Goal: Communication & Community: Answer question/provide support

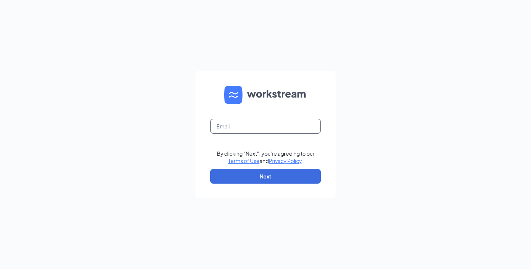
drag, startPoint x: 310, startPoint y: 122, endPoint x: 308, endPoint y: 129, distance: 7.0
click at [310, 122] on input "text" at bounding box center [265, 126] width 111 height 15
type input "[EMAIL_ADDRESS][DOMAIN_NAME]"
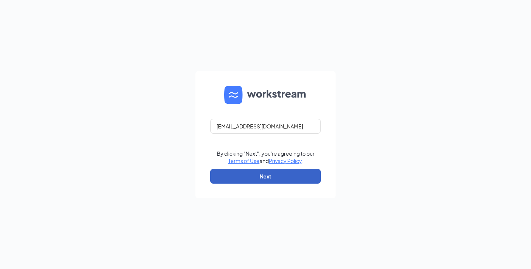
click at [293, 176] on button "Next" at bounding box center [265, 176] width 111 height 15
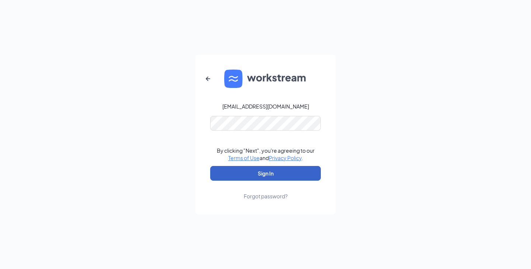
click at [292, 170] on button "Sign In" at bounding box center [265, 173] width 111 height 15
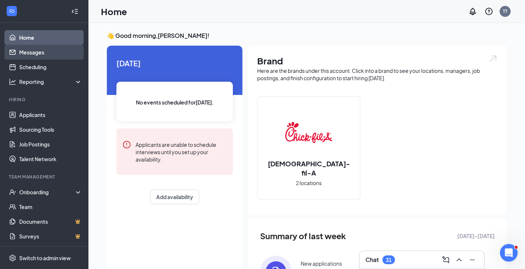
click at [35, 52] on link "Messages" at bounding box center [50, 52] width 63 height 15
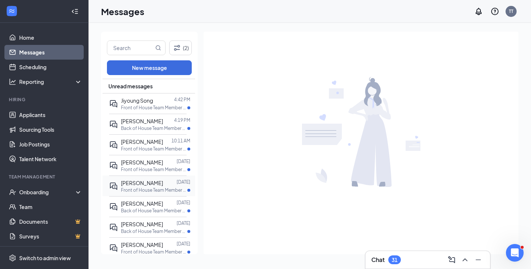
click at [159, 187] on p "Front of House Team Member at [PERSON_NAME] & [PERSON_NAME]" at bounding box center [154, 190] width 66 height 6
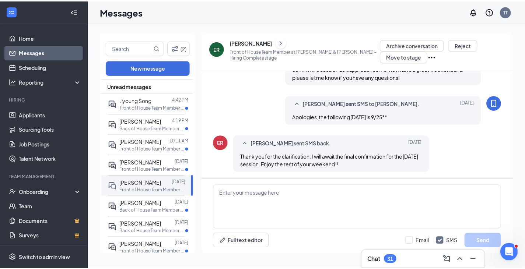
scroll to position [383, 0]
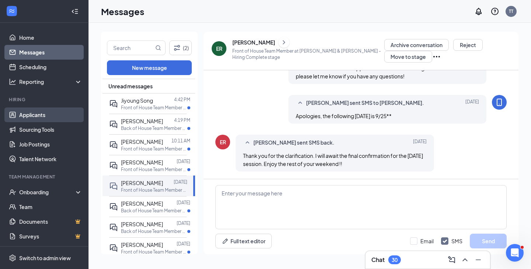
click at [42, 114] on link "Applicants" at bounding box center [50, 115] width 63 height 15
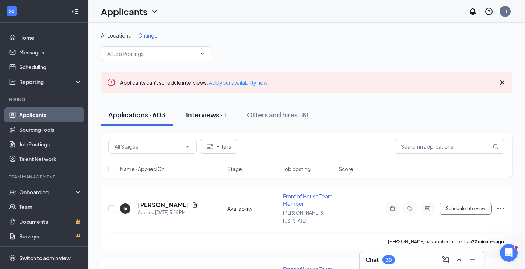
click at [192, 116] on div "Interviews · 1" at bounding box center [206, 114] width 40 height 9
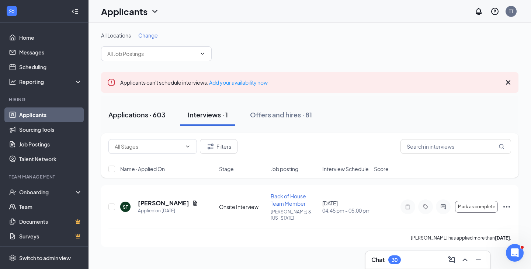
click at [143, 119] on button "Applications · 603" at bounding box center [137, 115] width 72 height 22
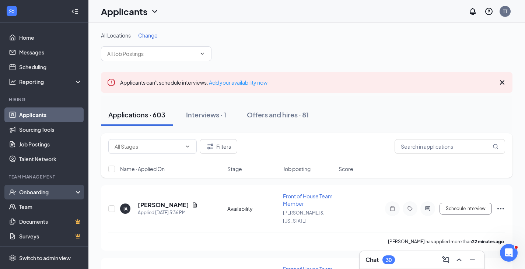
click at [53, 188] on div "Onboarding" at bounding box center [44, 192] width 88 height 15
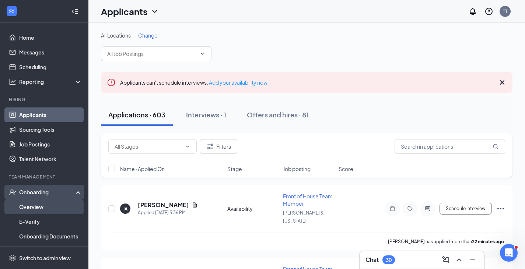
click at [41, 210] on link "Overview" at bounding box center [50, 207] width 63 height 15
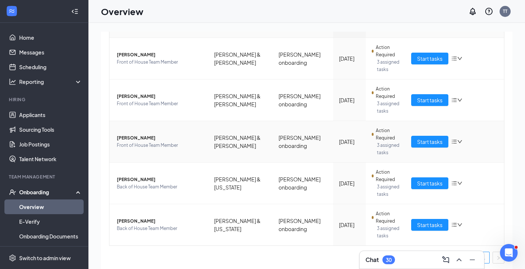
scroll to position [97, 0]
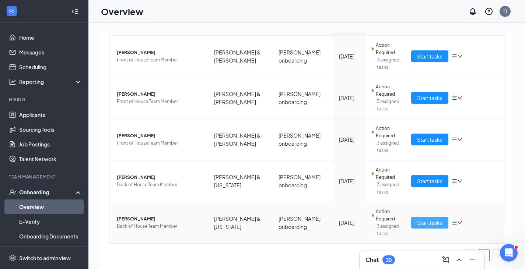
click at [434, 222] on span "Start tasks" at bounding box center [429, 223] width 25 height 8
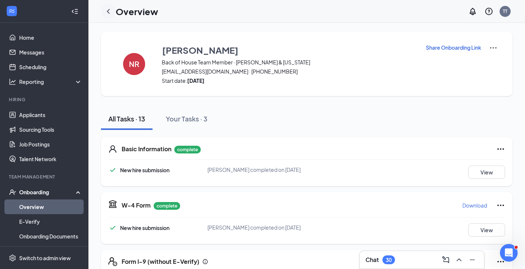
click at [111, 13] on icon "ChevronLeft" at bounding box center [108, 11] width 9 height 9
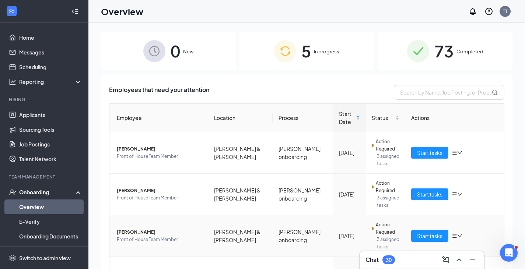
scroll to position [97, 0]
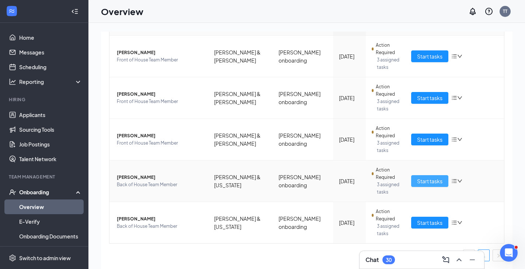
click at [431, 183] on span "Start tasks" at bounding box center [429, 181] width 25 height 8
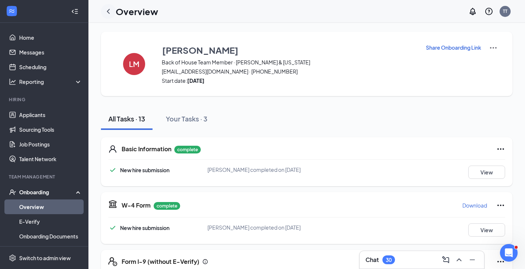
click at [109, 13] on icon "ChevronLeft" at bounding box center [108, 11] width 3 height 5
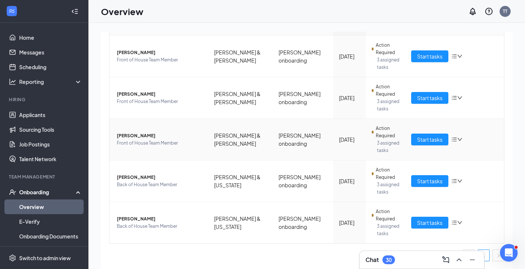
scroll to position [23, 0]
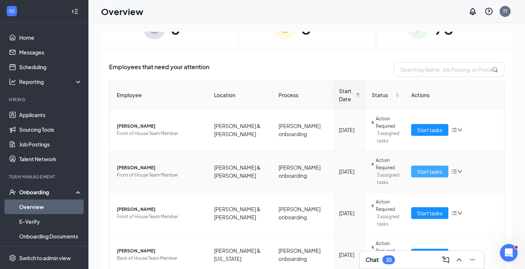
click at [440, 173] on button "Start tasks" at bounding box center [429, 172] width 37 height 12
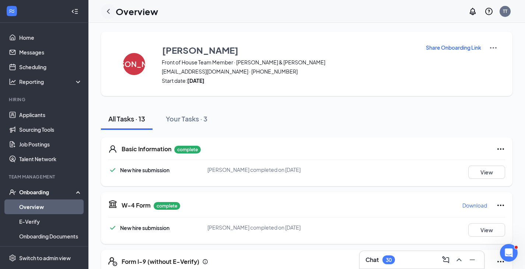
click at [112, 14] on icon "ChevronLeft" at bounding box center [108, 11] width 9 height 9
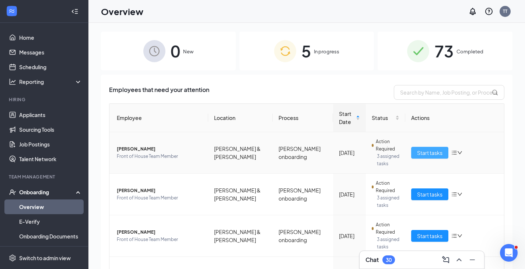
click at [417, 152] on span "Start tasks" at bounding box center [429, 153] width 25 height 8
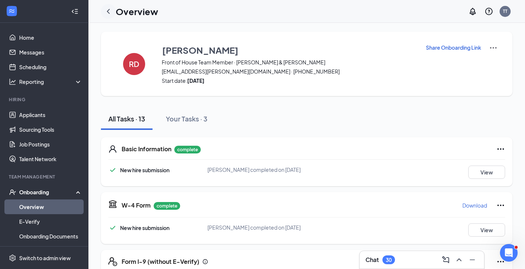
click at [111, 12] on icon "ChevronLeft" at bounding box center [108, 11] width 9 height 9
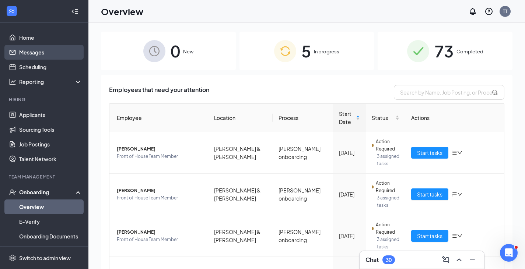
click at [48, 57] on link "Messages" at bounding box center [50, 52] width 63 height 15
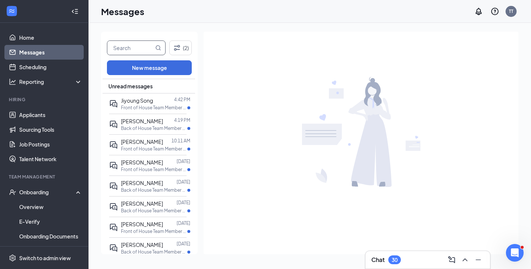
click at [135, 45] on input "text" at bounding box center [130, 48] width 46 height 14
type input "[PERSON_NAME]"
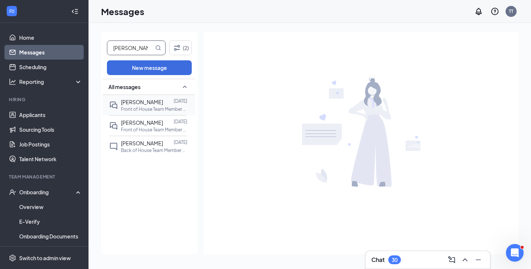
click at [157, 104] on span "[PERSON_NAME]" at bounding box center [142, 102] width 42 height 7
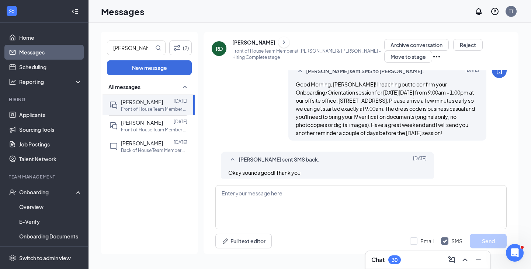
scroll to position [306, 0]
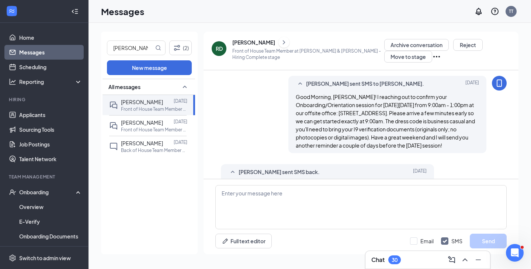
drag, startPoint x: 368, startPoint y: 162, endPoint x: 295, endPoint y: 104, distance: 93.9
click at [296, 104] on div "Good Morning, [PERSON_NAME]! I reaching out to confirm your Onboarding/Orientat…" at bounding box center [388, 121] width 184 height 57
copy span "Good Morning, [PERSON_NAME]! I reaching out to confirm your Onboarding/Orientat…"
drag, startPoint x: 132, startPoint y: 48, endPoint x: 104, endPoint y: 49, distance: 28.0
click at [104, 49] on div "[PERSON_NAME] (2) New message All messages [PERSON_NAME] [DATE] Front of House …" at bounding box center [149, 143] width 97 height 223
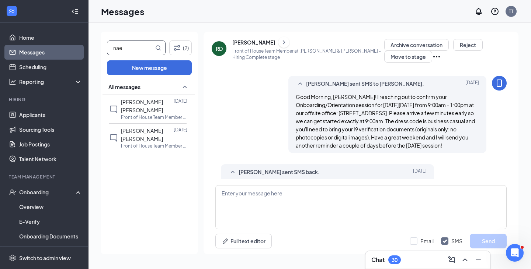
drag, startPoint x: 131, startPoint y: 48, endPoint x: 110, endPoint y: 48, distance: 20.6
click at [110, 48] on input "nae" at bounding box center [130, 48] width 46 height 14
type input "nea"
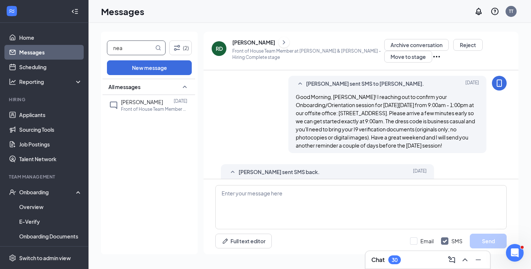
drag, startPoint x: 134, startPoint y: 48, endPoint x: 96, endPoint y: 53, distance: 38.0
click at [96, 53] on div "nea (2) New message All messages [PERSON_NAME] [DATE] Front of House Team Membe…" at bounding box center [309, 146] width 442 height 247
type input "[PERSON_NAME]"
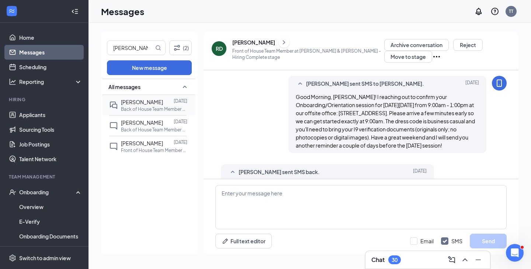
click at [151, 105] on div "[PERSON_NAME]" at bounding box center [142, 102] width 42 height 8
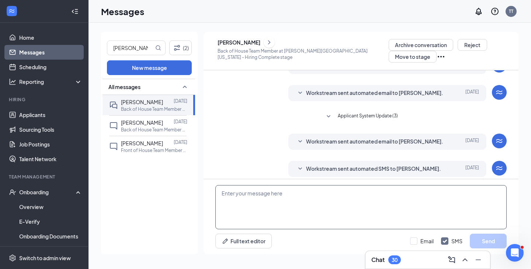
scroll to position [127, 0]
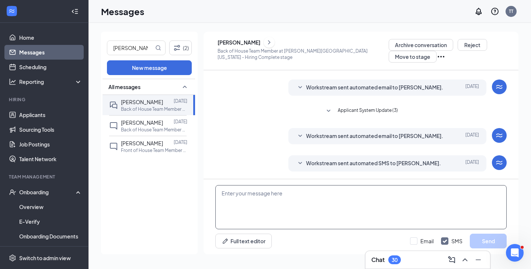
click at [308, 193] on textarea at bounding box center [360, 207] width 291 height 44
paste textarea "Good Morning, [PERSON_NAME]! I reaching out to confirm your Onboarding/Orientat…"
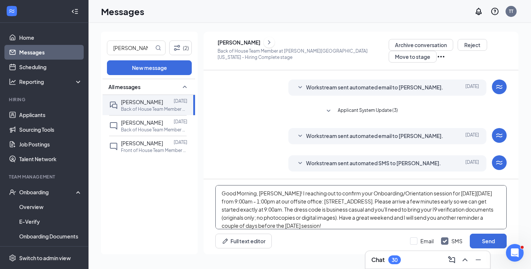
drag, startPoint x: 281, startPoint y: 193, endPoint x: 216, endPoint y: 193, distance: 64.9
click at [216, 193] on textarea "Good Morning, [PERSON_NAME]! I reaching out to confirm your Onboarding/Orientat…" at bounding box center [360, 207] width 291 height 44
click at [280, 194] on textarea "Good evening, [PERSON_NAME]! I reaching out to confirm your Onboarding/Orientat…" at bounding box center [360, 207] width 291 height 44
click at [327, 192] on textarea "Good evening, [PERSON_NAME]! I am reaching out to confirm your Onboarding/Orien…" at bounding box center [360, 207] width 291 height 44
drag, startPoint x: 437, startPoint y: 194, endPoint x: 413, endPoint y: 195, distance: 24.3
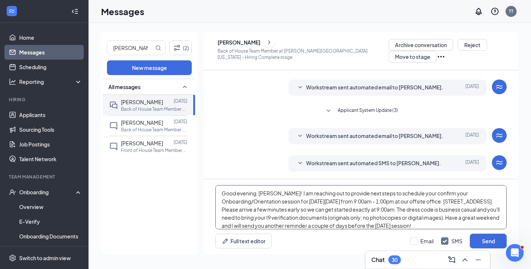
click at [413, 195] on textarea "Good evening, [PERSON_NAME]! I am reaching out to provide next steps to schedul…" at bounding box center [360, 207] width 291 height 44
click at [233, 202] on textarea "Good evening, [PERSON_NAME]! I am reaching out to provide next steps to schedul…" at bounding box center [360, 207] width 291 height 44
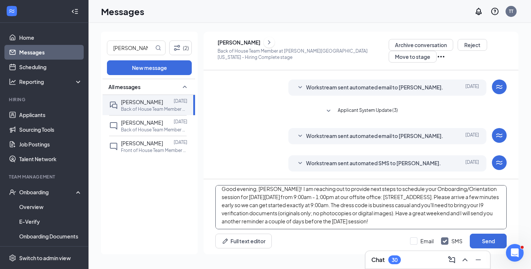
drag, startPoint x: 458, startPoint y: 223, endPoint x: 451, endPoint y: 215, distance: 11.2
click at [451, 215] on textarea "Good evening, [PERSON_NAME]! I am reaching out to provide next steps to schedul…" at bounding box center [360, 207] width 291 height 44
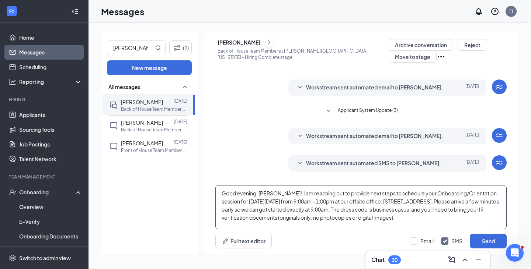
scroll to position [0, 0]
click at [468, 209] on textarea "Good evening, [PERSON_NAME]! I am reaching out to provide next steps to schedul…" at bounding box center [360, 207] width 291 height 44
drag, startPoint x: 465, startPoint y: 201, endPoint x: 472, endPoint y: 206, distance: 7.9
click at [472, 206] on textarea "Good evening, [PERSON_NAME]! I am reaching out to provide next steps to schedul…" at bounding box center [360, 207] width 291 height 44
click at [479, 206] on textarea "Good evening, [PERSON_NAME]! I am reaching out to provide next steps to schedul…" at bounding box center [360, 207] width 291 height 44
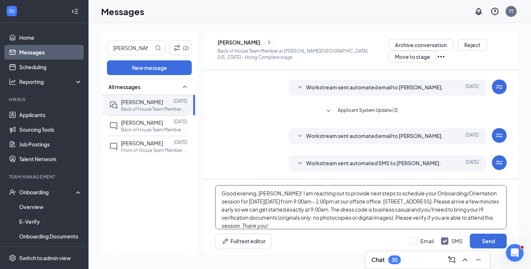
drag, startPoint x: 466, startPoint y: 201, endPoint x: 458, endPoint y: 204, distance: 8.6
click at [449, 214] on textarea "Good evening, [PERSON_NAME]! I am reaching out to provide next steps to schedul…" at bounding box center [360, 207] width 291 height 44
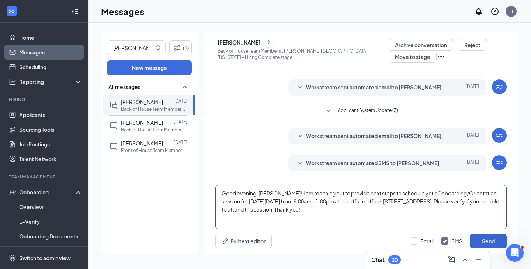
type textarea "Good evening, [PERSON_NAME]! I am reaching out to provide next steps to schedul…"
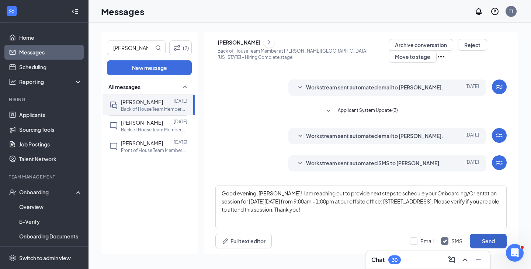
click at [480, 242] on button "Send" at bounding box center [488, 241] width 37 height 15
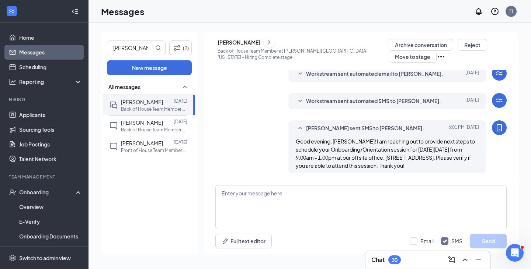
scroll to position [191, 0]
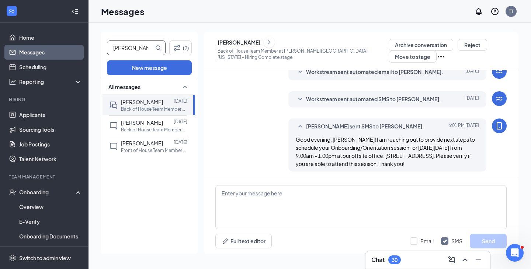
click at [149, 47] on input "[PERSON_NAME]" at bounding box center [130, 48] width 46 height 14
drag, startPoint x: 135, startPoint y: 46, endPoint x: 104, endPoint y: 47, distance: 31.4
click at [104, 48] on div "[PERSON_NAME] (2) New message All messages [PERSON_NAME] [DATE] Back of House T…" at bounding box center [149, 143] width 97 height 223
type input "nevaeh"
click at [161, 102] on span "[PERSON_NAME]" at bounding box center [142, 102] width 42 height 7
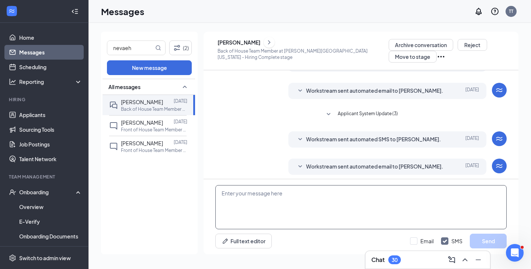
scroll to position [140, 0]
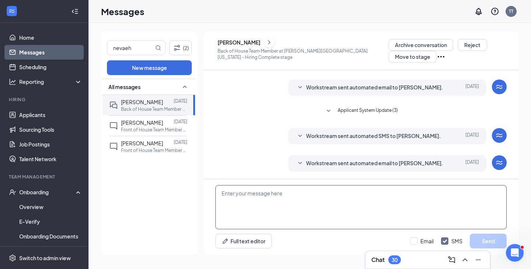
click at [356, 197] on textarea at bounding box center [360, 207] width 291 height 44
paste textarea "Good evening, [PERSON_NAME]! I am reaching out to provide next steps to schedul…"
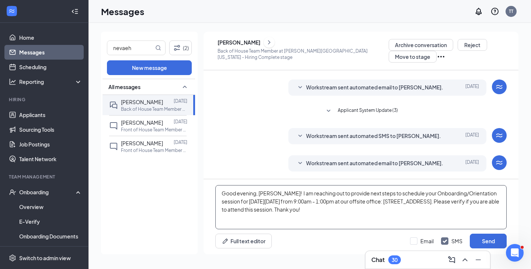
click at [269, 192] on textarea "Good evening, [PERSON_NAME]! I am reaching out to provide next steps to schedul…" at bounding box center [360, 207] width 291 height 44
type textarea "Good evening, Nevaeh! I am reaching out to provide next steps to schedule your …"
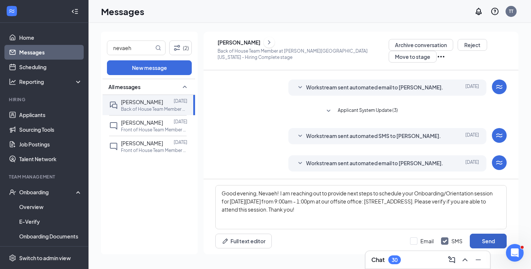
click at [483, 238] on button "Send" at bounding box center [488, 241] width 37 height 15
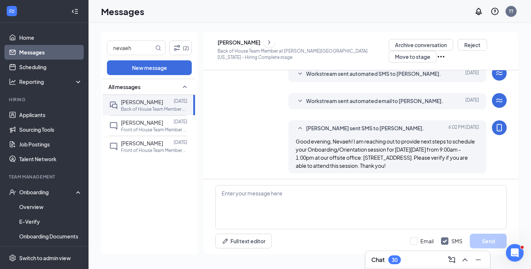
scroll to position [204, 0]
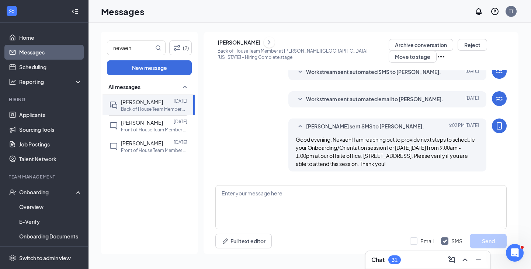
click at [436, 57] on icon "Ellipses" at bounding box center [440, 56] width 9 height 9
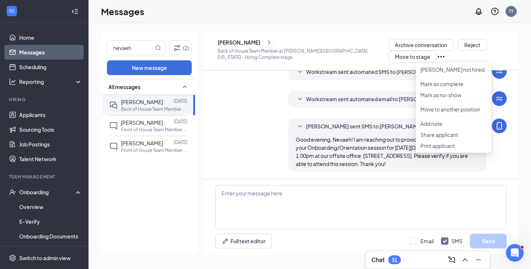
click at [436, 57] on icon "Ellipses" at bounding box center [440, 56] width 9 height 9
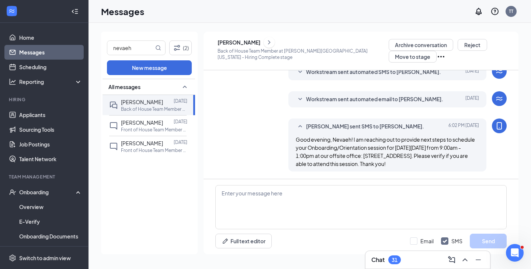
click at [436, 57] on icon "Ellipses" at bounding box center [440, 56] width 9 height 9
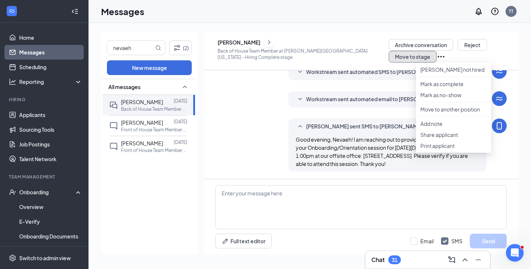
click at [405, 59] on button "Move to stage" at bounding box center [413, 57] width 48 height 12
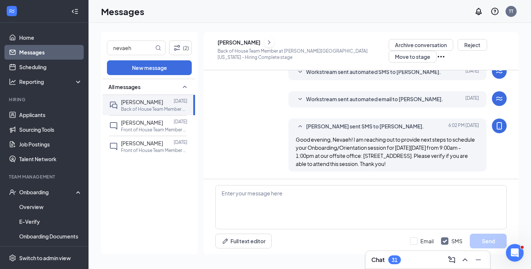
type input "Onsite Interview"
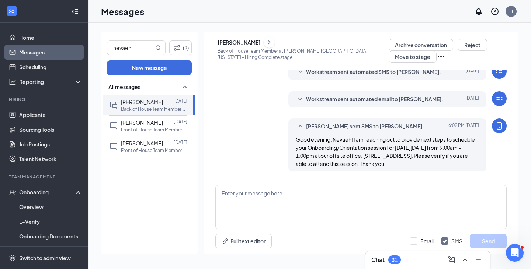
click at [400, 58] on button "Move to stage" at bounding box center [413, 57] width 48 height 12
type input "Hiring Complete (current stage)"
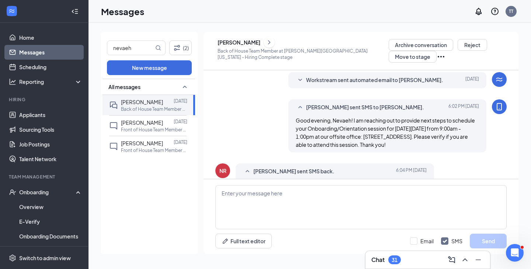
scroll to position [260, 0]
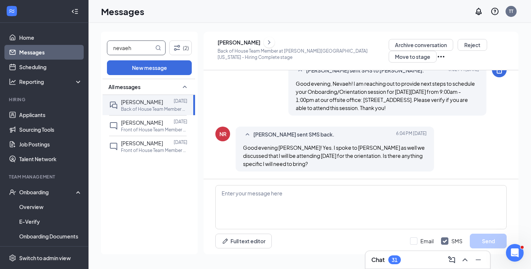
drag, startPoint x: 125, startPoint y: 44, endPoint x: 100, endPoint y: 40, distance: 25.3
click at [101, 40] on div "nevaeh (2) New message All messages [PERSON_NAME] [DATE] Back of House Team Mem…" at bounding box center [149, 143] width 97 height 223
click at [147, 101] on span "[PERSON_NAME]" at bounding box center [142, 102] width 42 height 7
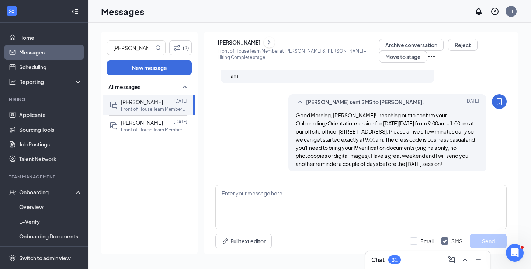
scroll to position [271, 0]
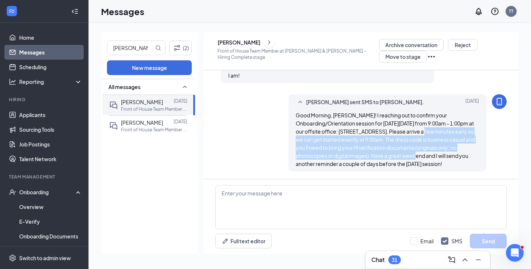
drag, startPoint x: 456, startPoint y: 123, endPoint x: 443, endPoint y: 146, distance: 26.6
click at [443, 146] on span "Good Morning, [PERSON_NAME]! I reaching out to confirm your Onboarding/Orientat…" at bounding box center [385, 139] width 179 height 55
copy span "Please arrive a few minutes early so we can get started exactly at 9:00am. The …"
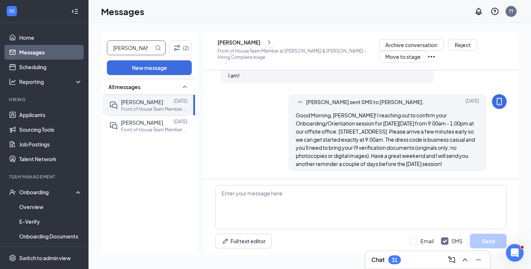
drag, startPoint x: 136, startPoint y: 50, endPoint x: 87, endPoint y: 51, distance: 48.7
click at [87, 51] on div "Home Messages Scheduling Reporting Hiring Applicants Sourcing Tools Job Posting…" at bounding box center [265, 134] width 531 height 269
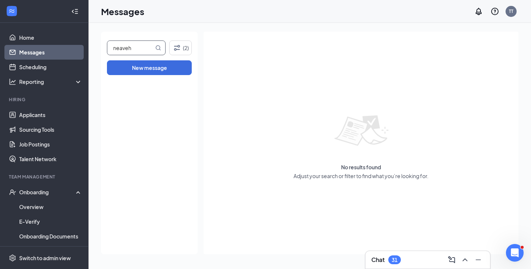
drag, startPoint x: 140, startPoint y: 45, endPoint x: 100, endPoint y: 49, distance: 40.4
click at [100, 49] on div "neaveh (2) New message No results found Adjust your search or filter to find wh…" at bounding box center [309, 146] width 442 height 247
type input "nevaeh"
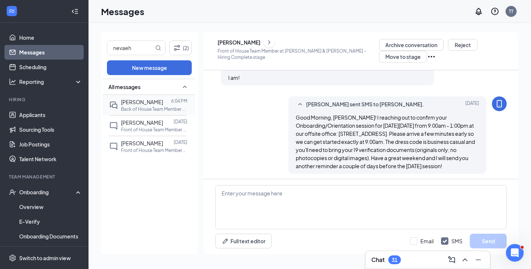
scroll to position [271, 0]
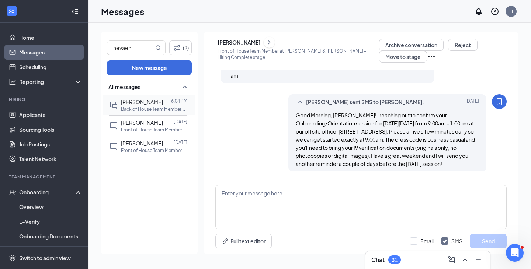
click at [163, 107] on p "Back of House Team Member at [GEOGRAPHIC_DATA] & [US_STATE]" at bounding box center [154, 109] width 66 height 6
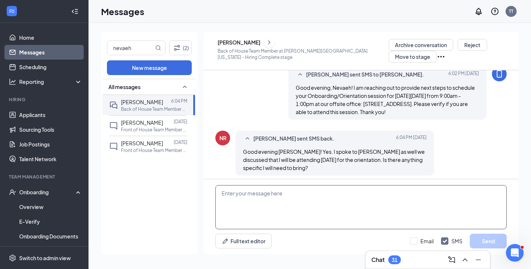
scroll to position [205, 0]
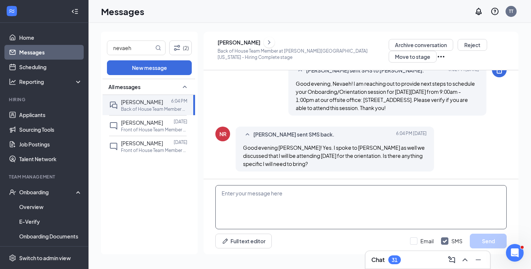
click at [380, 206] on textarea at bounding box center [360, 207] width 291 height 44
paste textarea "Please arrive a few minutes early so we can get started exactly at 9:00am. The …"
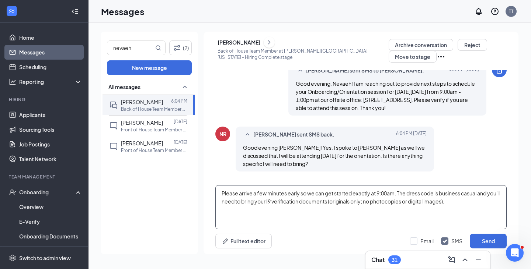
drag, startPoint x: 225, startPoint y: 194, endPoint x: 219, endPoint y: 194, distance: 5.9
click at [219, 194] on textarea "Please arrive a few minutes early so we can get started exactly at 9:00am. The …" at bounding box center [360, 207] width 291 height 44
click at [338, 211] on textarea "Yes! Here are some additional instructions: please arrive a few minutes early s…" at bounding box center [360, 207] width 291 height 44
click at [372, 213] on textarea "Yes! Here are some additional instructions: please arrive a few minutes early s…" at bounding box center [360, 207] width 291 height 44
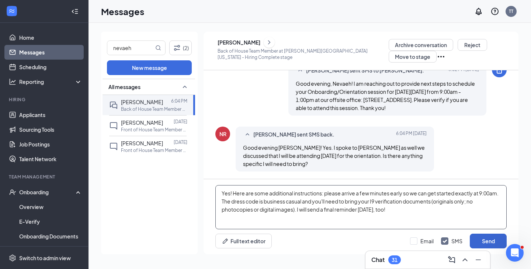
type textarea "Yes! Here are some additional instructions: please arrive a few minutes early s…"
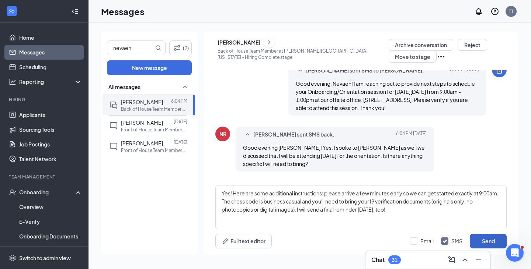
click at [494, 241] on button "Send" at bounding box center [488, 241] width 37 height 15
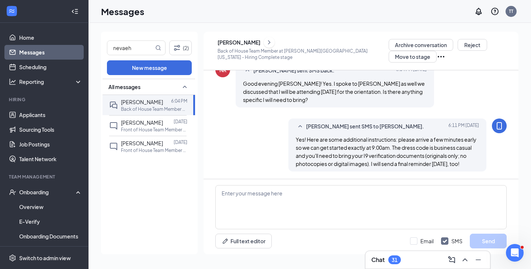
scroll to position [278, 0]
drag, startPoint x: 139, startPoint y: 52, endPoint x: 98, endPoint y: 49, distance: 41.1
click at [96, 53] on div "nevaeh (2) New message All messages [PERSON_NAME] 6:04 PM Back of House Team Me…" at bounding box center [309, 146] width 442 height 247
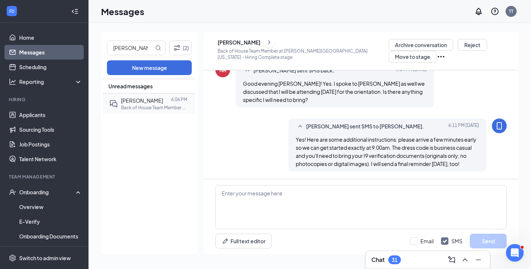
click at [151, 104] on div "[PERSON_NAME]" at bounding box center [142, 101] width 42 height 8
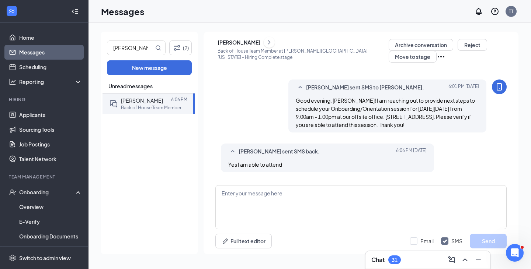
scroll to position [177, 0]
drag, startPoint x: 141, startPoint y: 46, endPoint x: 97, endPoint y: 48, distance: 44.3
click at [97, 48] on div "[PERSON_NAME] (2) New message Unread messages [PERSON_NAME] 6:06 PM Back of Hou…" at bounding box center [309, 146] width 442 height 247
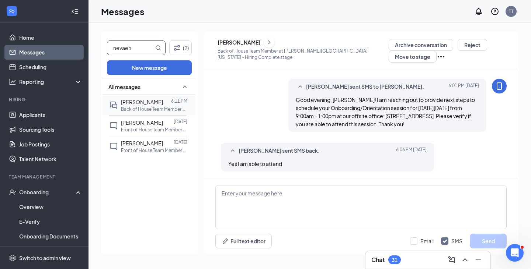
click at [154, 104] on span "[PERSON_NAME]" at bounding box center [142, 102] width 42 height 7
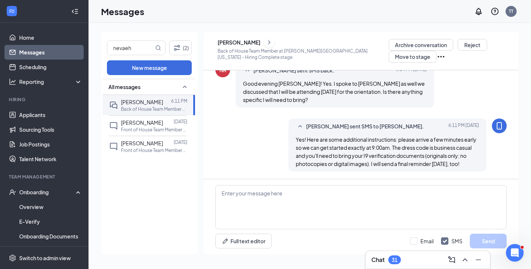
scroll to position [238, 0]
drag, startPoint x: 316, startPoint y: 147, endPoint x: 288, endPoint y: 131, distance: 32.4
click at [288, 131] on div "[PERSON_NAME] sent SMS to [PERSON_NAME]. [DATE] 6:11 PM Yes! Here are some addi…" at bounding box center [387, 145] width 198 height 53
copy span "Yes! Here are some additional instructions: please arrive a few minutes early s…"
drag, startPoint x: 139, startPoint y: 48, endPoint x: 92, endPoint y: 48, distance: 47.2
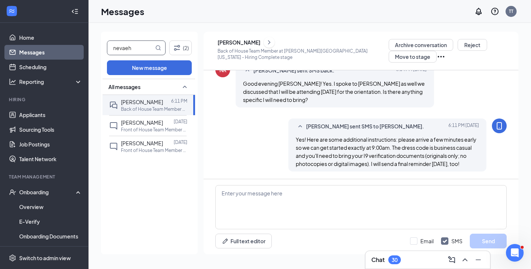
click at [92, 50] on div "nevaeh (2) New message All messages [PERSON_NAME] 6:11 PM Back of House Team Me…" at bounding box center [309, 146] width 442 height 247
type input "[PERSON_NAME]"
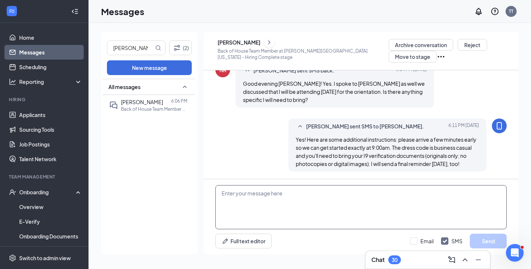
click at [310, 200] on textarea at bounding box center [360, 207] width 291 height 44
paste textarea "Yes! Here are some additional instructions: please arrive a few minutes early s…"
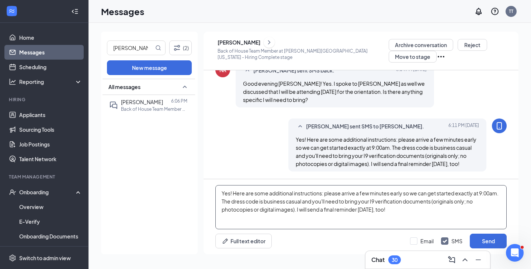
click at [232, 193] on textarea "Yes! Here are some additional instructions: please arrive a few minutes early s…" at bounding box center [360, 207] width 291 height 44
drag, startPoint x: 223, startPoint y: 193, endPoint x: 233, endPoint y: 193, distance: 10.3
click at [233, 193] on textarea "Yes! Here are some additional instructions: please arrive a few minutes early s…" at bounding box center [360, 207] width 291 height 44
drag, startPoint x: 232, startPoint y: 192, endPoint x: 209, endPoint y: 191, distance: 23.3
click at [209, 191] on div "Here are some additional instructions: please arrive a few minutes early so we …" at bounding box center [361, 217] width 315 height 75
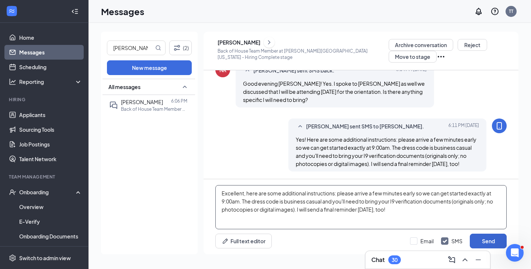
type textarea "Excellent, here are some additional instructions: please arrive a few minutes e…"
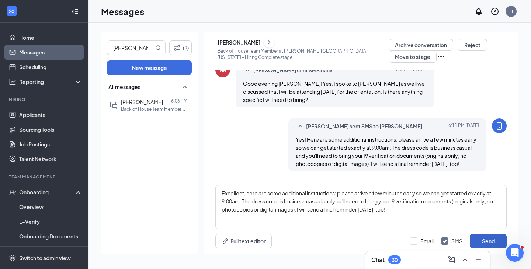
click at [485, 239] on button "Send" at bounding box center [488, 241] width 37 height 15
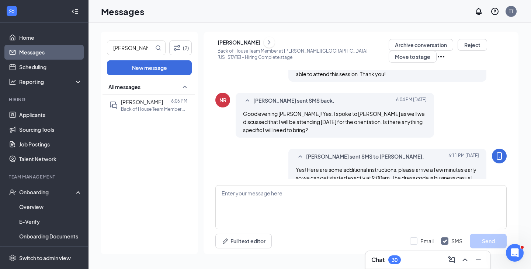
scroll to position [310, 0]
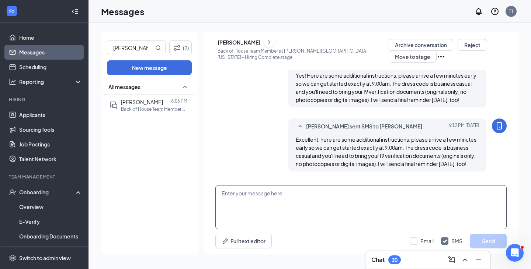
click at [356, 210] on textarea at bounding box center [360, 207] width 291 height 44
type textarea "Sorry for the duplicate send**"
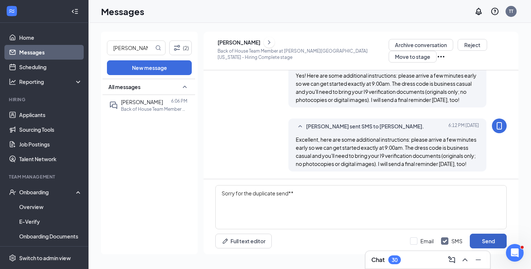
click at [493, 242] on button "Send" at bounding box center [488, 241] width 37 height 15
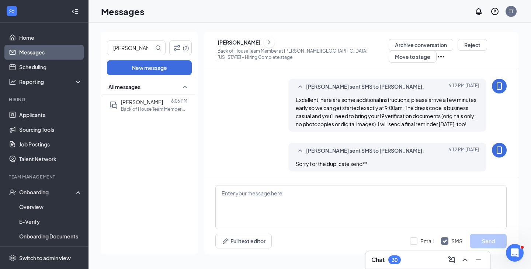
scroll to position [350, 0]
drag, startPoint x: 142, startPoint y: 48, endPoint x: 84, endPoint y: 46, distance: 57.9
click at [86, 47] on div "Home Messages Scheduling Reporting Hiring Applicants Sourcing Tools Job Posting…" at bounding box center [265, 134] width 531 height 269
drag, startPoint x: 139, startPoint y: 104, endPoint x: 150, endPoint y: 107, distance: 11.8
click at [139, 104] on span "[PERSON_NAME]" at bounding box center [142, 102] width 42 height 7
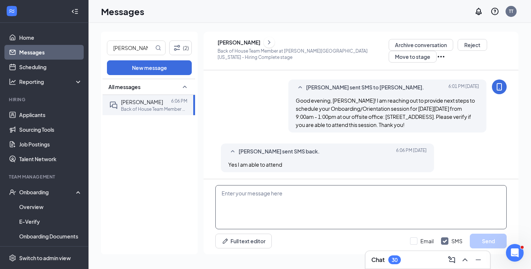
scroll to position [177, 0]
click at [320, 204] on textarea at bounding box center [360, 207] width 291 height 44
paste textarea "Yes! Here are some additional instructions: please arrive a few minutes early s…"
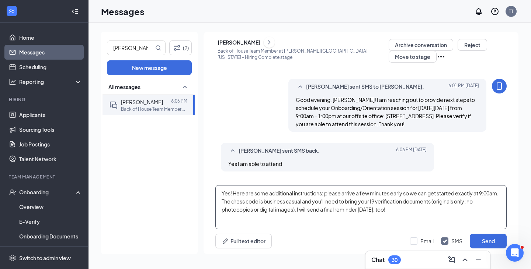
drag, startPoint x: 223, startPoint y: 193, endPoint x: 237, endPoint y: 193, distance: 13.6
click at [237, 193] on textarea "Yes! Here are some additional instructions: please arrive a few minutes early s…" at bounding box center [360, 207] width 291 height 44
type textarea "Excellent, here are some additional instructions: please arrive a few minutes e…"
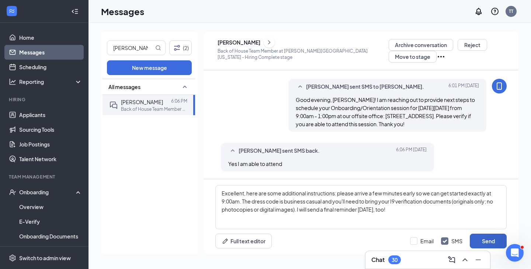
click at [484, 237] on button "Send" at bounding box center [488, 241] width 37 height 15
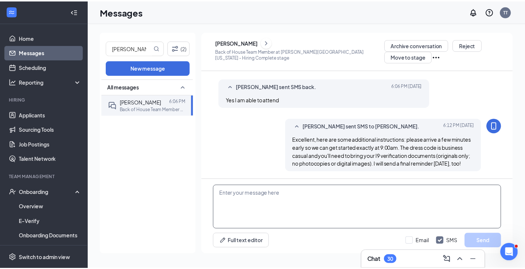
scroll to position [249, 0]
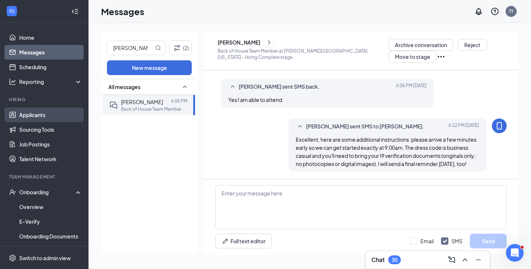
click at [60, 119] on link "Applicants" at bounding box center [50, 115] width 63 height 15
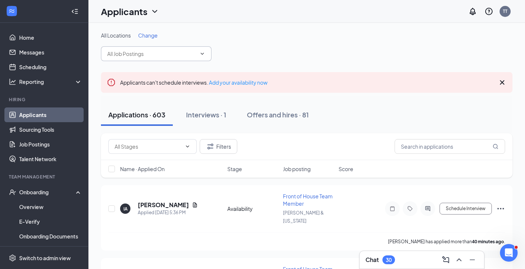
click at [146, 51] on input "text" at bounding box center [151, 54] width 89 height 8
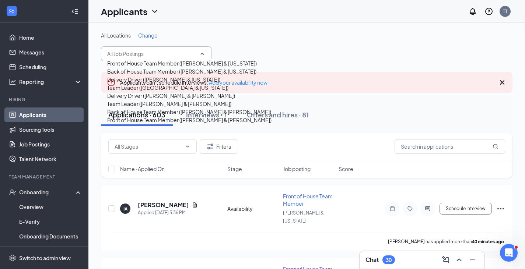
click at [179, 76] on div "Back of House Team Member ([PERSON_NAME] & [US_STATE])" at bounding box center [181, 71] width 149 height 8
type input "Back of House Team Member ([PERSON_NAME] & [US_STATE])"
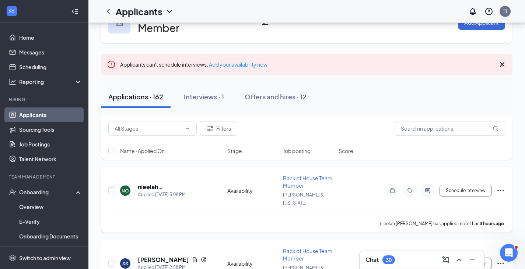
scroll to position [37, 0]
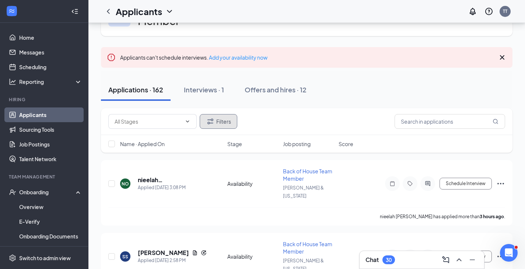
click at [221, 124] on button "Filters" at bounding box center [219, 121] width 38 height 15
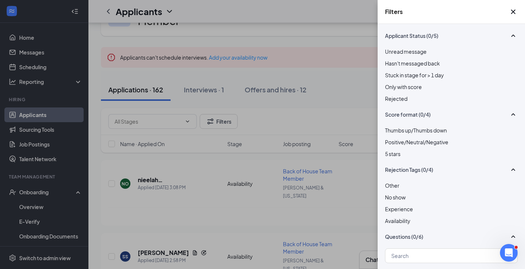
click at [321, 118] on div "Filters Applicant Status (0/5) Unread message Hasn't messaged back Stuck in sta…" at bounding box center [262, 134] width 525 height 269
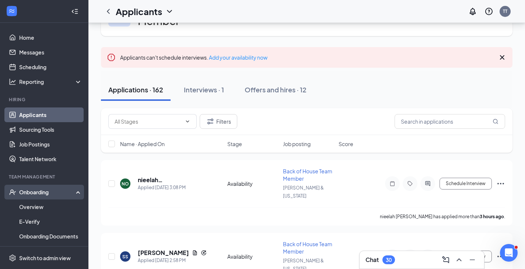
click at [37, 188] on div "Onboarding" at bounding box center [44, 192] width 88 height 15
click at [49, 195] on div "Onboarding" at bounding box center [47, 192] width 57 height 7
click at [48, 209] on link "Overview" at bounding box center [50, 207] width 63 height 15
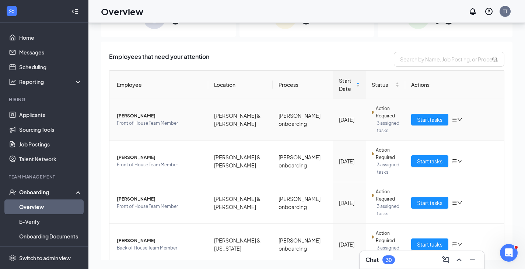
click at [143, 116] on span "[PERSON_NAME]" at bounding box center [160, 115] width 86 height 7
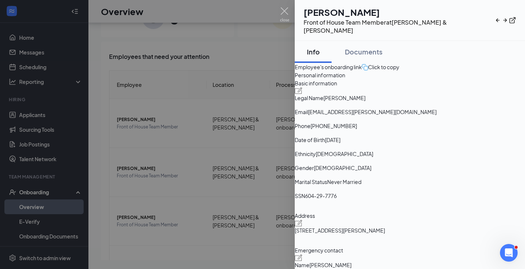
click at [219, 92] on div at bounding box center [262, 134] width 525 height 269
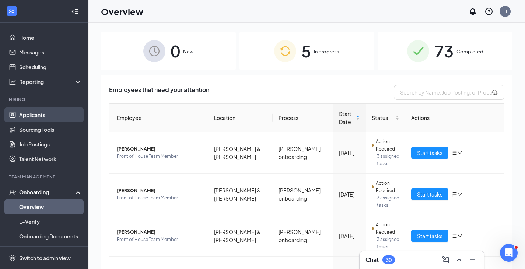
click at [25, 112] on link "Applicants" at bounding box center [50, 115] width 63 height 15
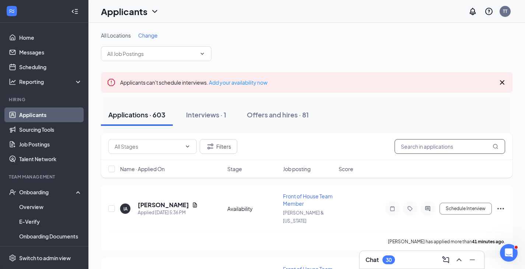
click at [434, 148] on input "text" at bounding box center [450, 146] width 111 height 15
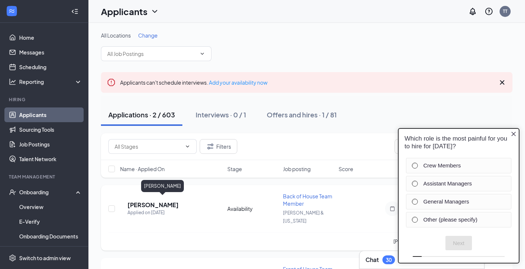
click at [179, 201] on h5 "[PERSON_NAME]" at bounding box center [153, 205] width 51 height 8
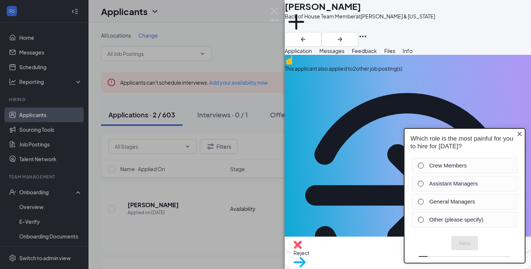
click at [165, 53] on div "RD [PERSON_NAME] Back of House Team Member at [GEOGRAPHIC_DATA] & [US_STATE] Ad…" at bounding box center [265, 134] width 531 height 269
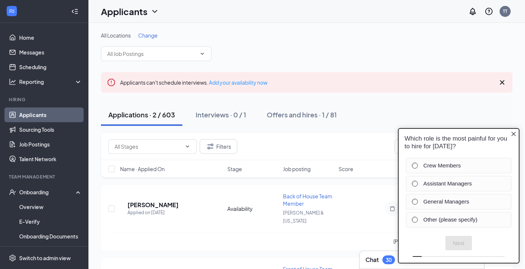
click at [513, 135] on icon "Close button" at bounding box center [514, 134] width 6 height 6
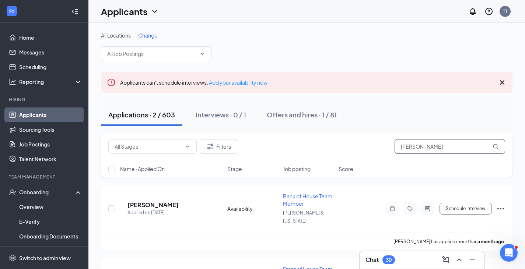
drag, startPoint x: 462, startPoint y: 142, endPoint x: 376, endPoint y: 142, distance: 86.3
click at [376, 142] on div "Filters [PERSON_NAME]" at bounding box center [306, 146] width 397 height 15
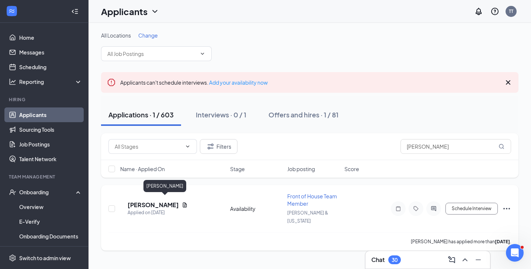
click at [162, 201] on h5 "[PERSON_NAME]" at bounding box center [153, 205] width 51 height 8
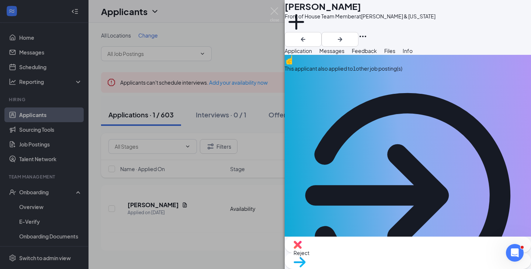
click at [240, 159] on div "[PERSON_NAME] Front of House Team Member at [GEOGRAPHIC_DATA] & [US_STATE] Add …" at bounding box center [265, 134] width 531 height 269
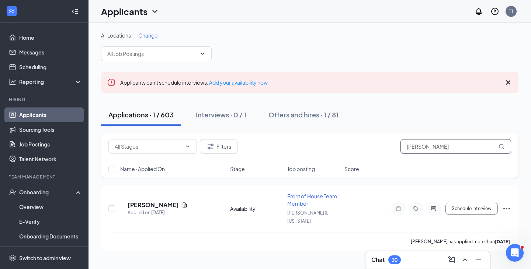
drag, startPoint x: 431, startPoint y: 149, endPoint x: 376, endPoint y: 152, distance: 54.3
click at [376, 152] on div "Filters [PERSON_NAME]" at bounding box center [309, 146] width 403 height 15
type input "[PERSON_NAME]"
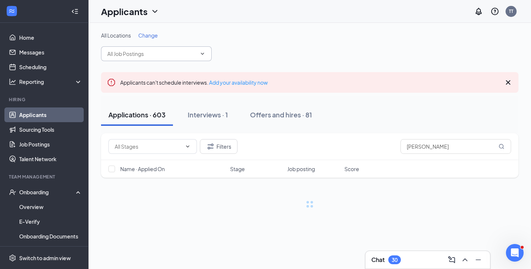
click at [167, 52] on input "text" at bounding box center [151, 54] width 89 height 8
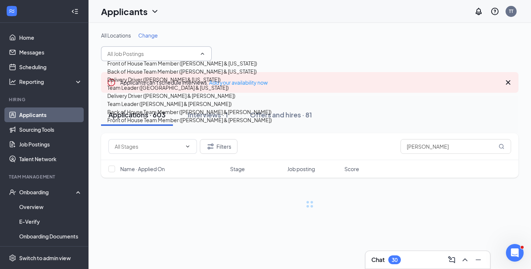
click at [173, 52] on input "text" at bounding box center [151, 54] width 89 height 8
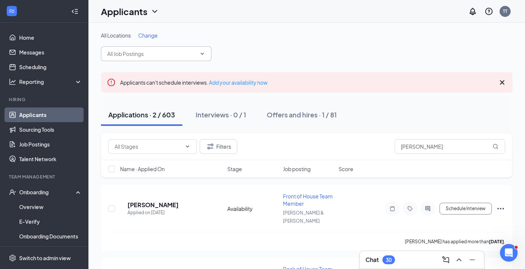
click at [45, 114] on link "Applicants" at bounding box center [50, 115] width 63 height 15
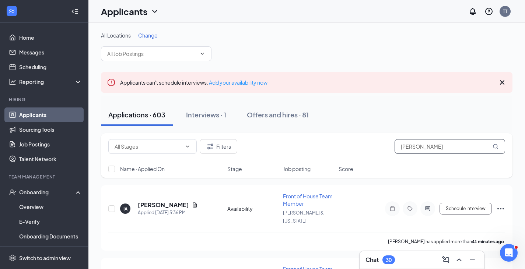
click at [438, 146] on input "[PERSON_NAME]" at bounding box center [450, 146] width 111 height 15
click at [498, 148] on icon "MagnifyingGlass" at bounding box center [496, 147] width 6 height 6
click at [496, 146] on icon "MagnifyingGlass" at bounding box center [496, 147] width 6 height 6
click at [469, 145] on input "[PERSON_NAME]" at bounding box center [450, 146] width 111 height 15
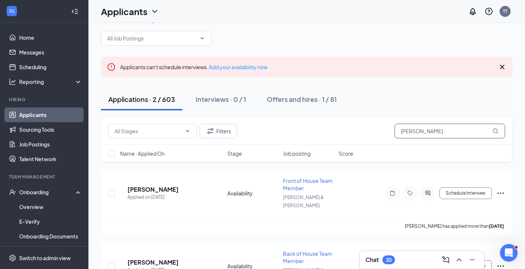
scroll to position [9, 0]
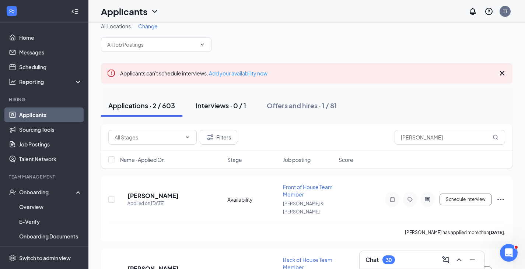
click at [232, 103] on div "Interviews · 0 / 1" at bounding box center [221, 105] width 51 height 9
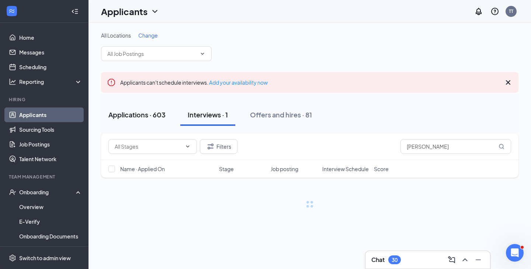
click at [132, 110] on button "Applications · 603" at bounding box center [137, 115] width 72 height 22
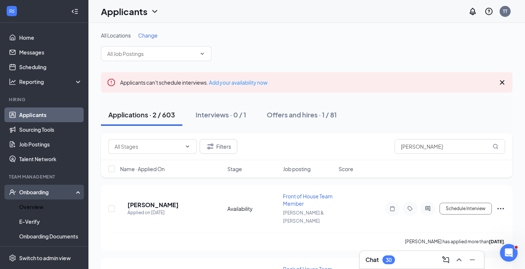
click at [42, 189] on div "Onboarding" at bounding box center [47, 192] width 57 height 7
click at [43, 199] on div "Onboarding" at bounding box center [44, 192] width 88 height 15
click at [39, 209] on link "Overview" at bounding box center [50, 207] width 63 height 15
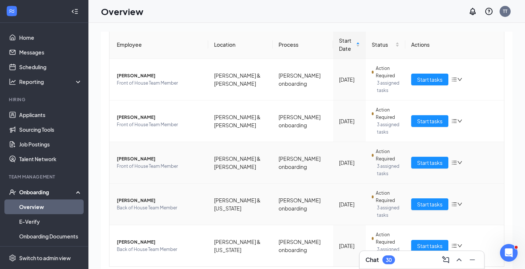
scroll to position [74, 0]
click at [145, 160] on span "[PERSON_NAME]" at bounding box center [160, 158] width 86 height 7
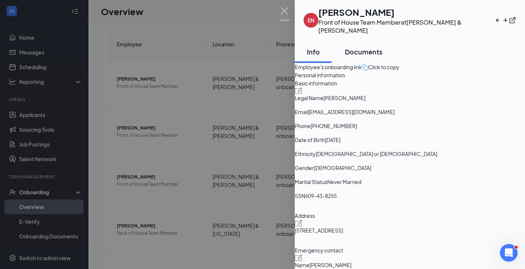
click at [366, 47] on div "Documents" at bounding box center [364, 51] width 38 height 9
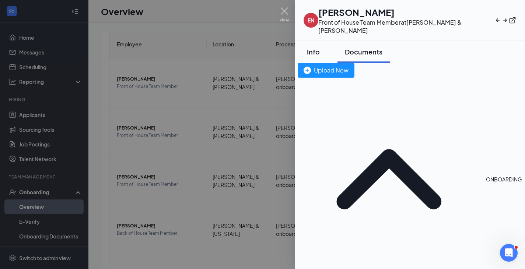
click at [324, 47] on div "Info" at bounding box center [313, 51] width 22 height 9
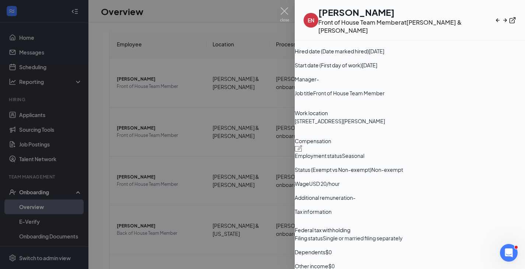
scroll to position [251, 0]
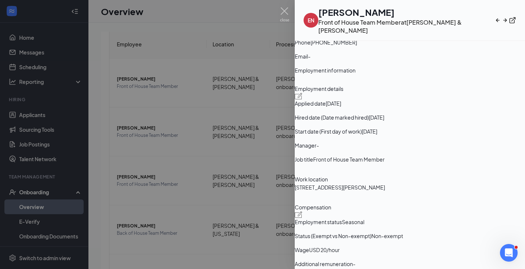
click at [259, 174] on div at bounding box center [262, 134] width 525 height 269
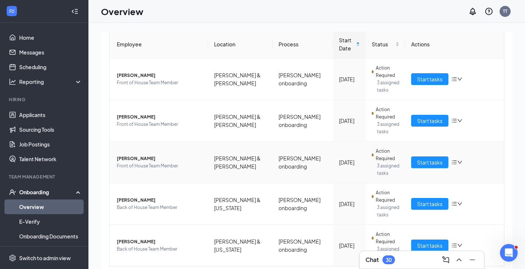
click at [143, 160] on span "[PERSON_NAME]" at bounding box center [160, 158] width 86 height 7
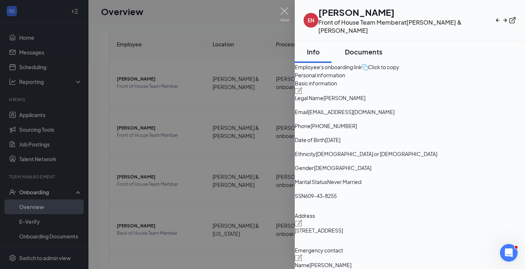
click at [379, 47] on div "Documents" at bounding box center [364, 51] width 38 height 9
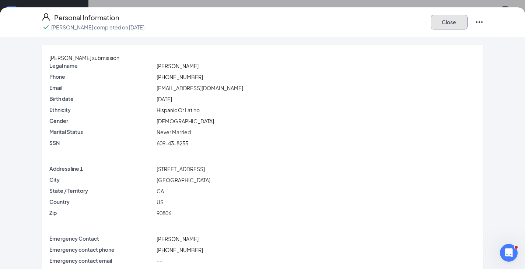
click at [433, 24] on button "Close" at bounding box center [449, 22] width 37 height 15
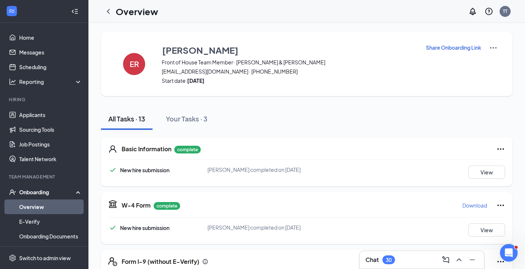
click at [110, 15] on icon "ChevronLeft" at bounding box center [108, 11] width 9 height 9
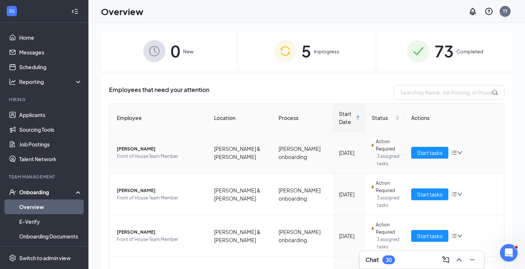
click at [145, 149] on span "[PERSON_NAME]" at bounding box center [160, 149] width 86 height 7
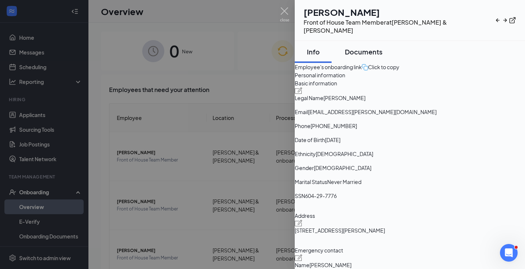
click at [375, 47] on div "Documents" at bounding box center [364, 51] width 38 height 9
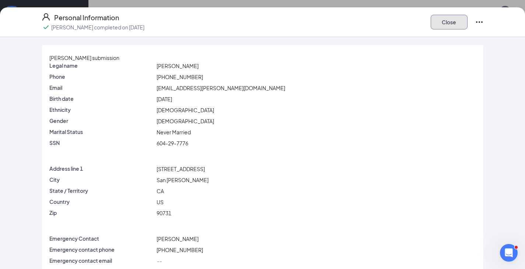
drag, startPoint x: 459, startPoint y: 21, endPoint x: 341, endPoint y: 27, distance: 117.8
click at [459, 21] on button "Close" at bounding box center [449, 22] width 37 height 15
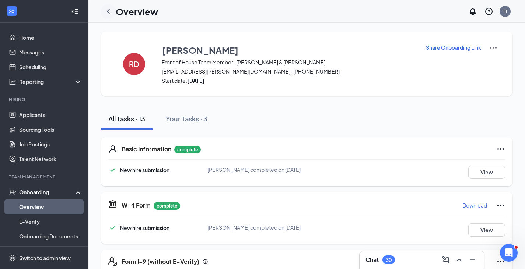
click at [110, 11] on icon "ChevronLeft" at bounding box center [108, 11] width 9 height 9
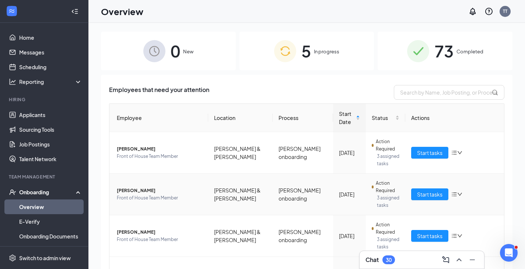
click at [129, 191] on span "[PERSON_NAME]" at bounding box center [160, 190] width 86 height 7
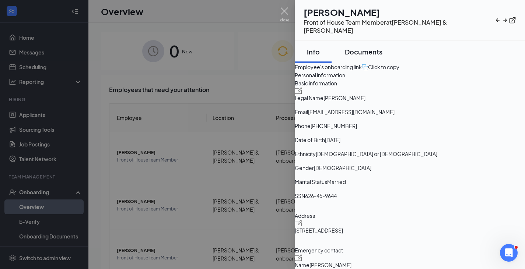
click at [369, 47] on div "Documents" at bounding box center [364, 51] width 38 height 9
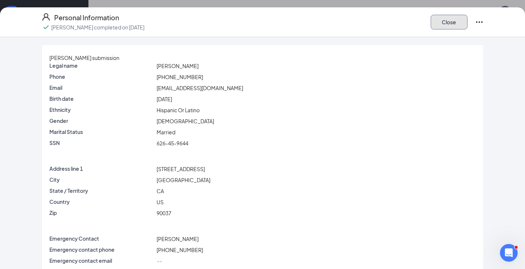
click at [441, 20] on button "Close" at bounding box center [449, 22] width 37 height 15
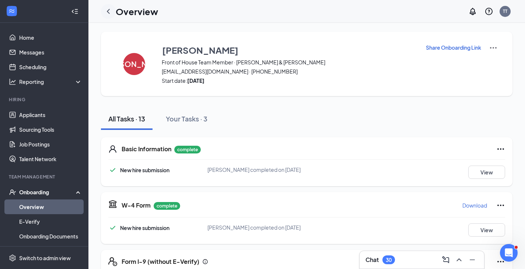
click at [108, 13] on icon "ChevronLeft" at bounding box center [108, 11] width 9 height 9
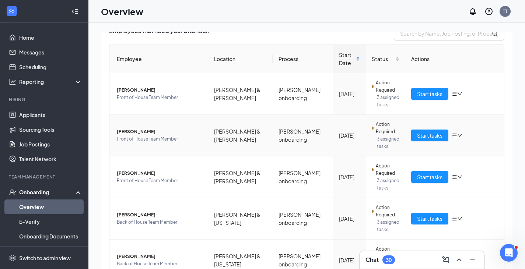
scroll to position [97, 0]
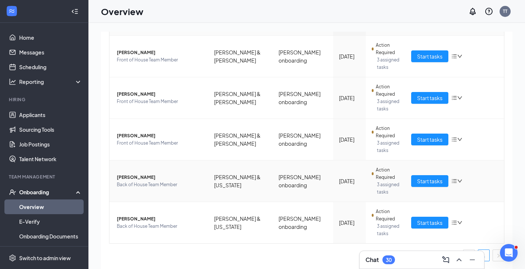
click at [124, 176] on span "[PERSON_NAME]" at bounding box center [160, 177] width 86 height 7
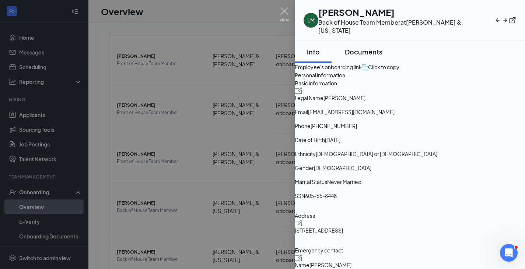
click at [379, 47] on div "Documents" at bounding box center [364, 51] width 38 height 9
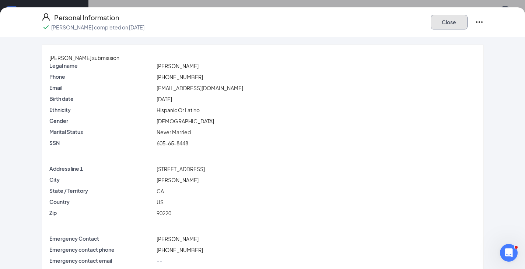
click at [440, 17] on button "Close" at bounding box center [449, 22] width 37 height 15
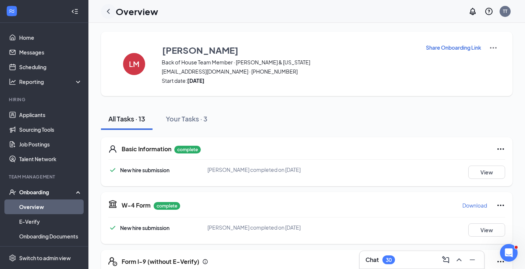
click at [106, 7] on icon "ChevronLeft" at bounding box center [108, 11] width 9 height 9
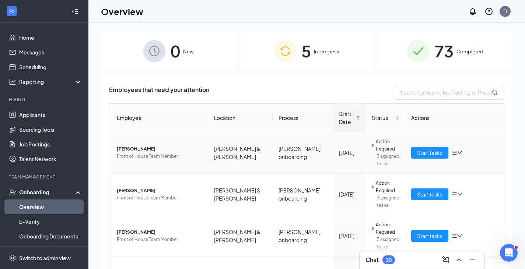
scroll to position [97, 0]
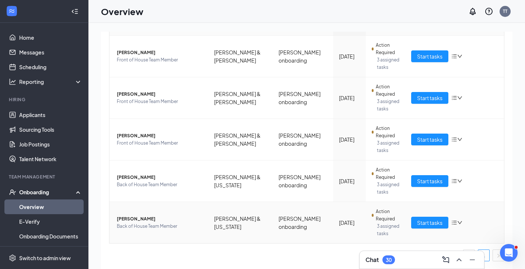
click at [146, 221] on span "[PERSON_NAME]" at bounding box center [160, 219] width 86 height 7
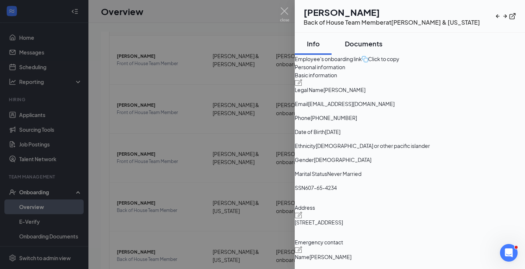
click at [371, 43] on div "Documents" at bounding box center [364, 43] width 38 height 9
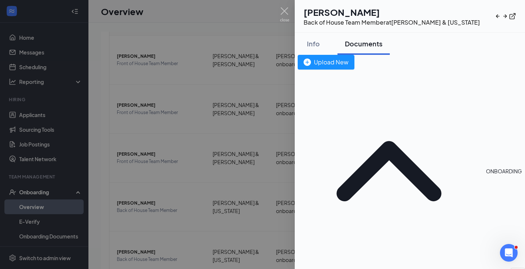
click at [345, 268] on span "Basic Information" at bounding box center [323, 272] width 43 height 8
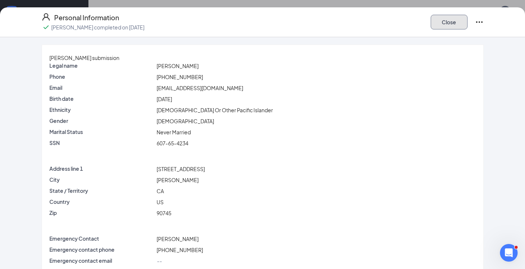
click at [459, 20] on button "Close" at bounding box center [449, 22] width 37 height 15
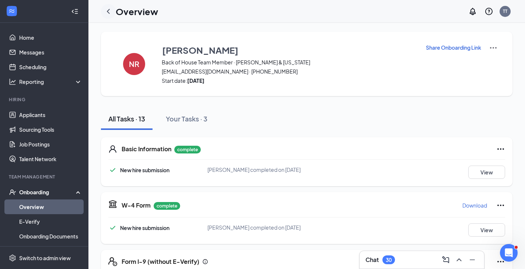
click at [113, 10] on div at bounding box center [108, 11] width 15 height 15
click at [110, 12] on icon "ChevronLeft" at bounding box center [108, 11] width 9 height 9
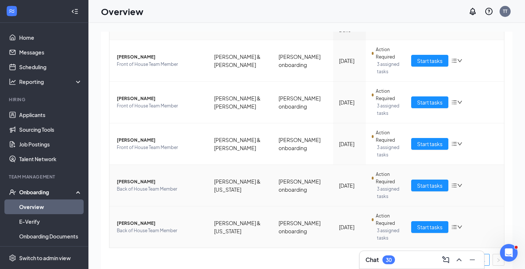
scroll to position [97, 0]
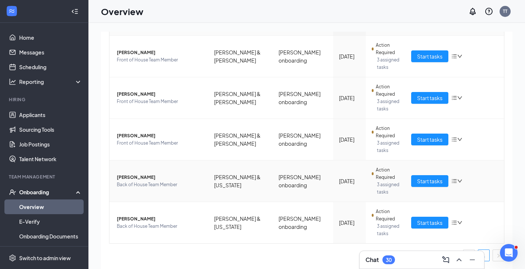
click at [135, 178] on span "[PERSON_NAME]" at bounding box center [160, 177] width 86 height 7
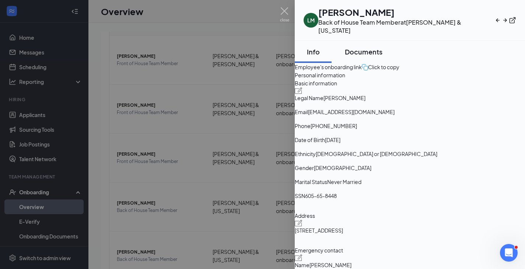
click at [369, 47] on div "Documents" at bounding box center [364, 51] width 38 height 9
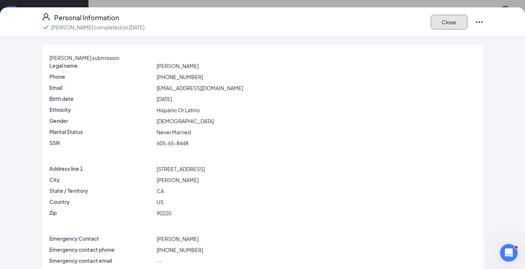
click at [454, 20] on button "Close" at bounding box center [449, 22] width 37 height 15
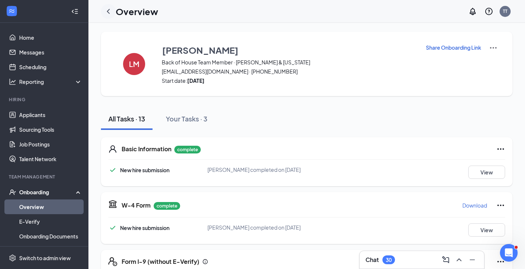
click at [111, 11] on icon "ChevronLeft" at bounding box center [108, 11] width 9 height 9
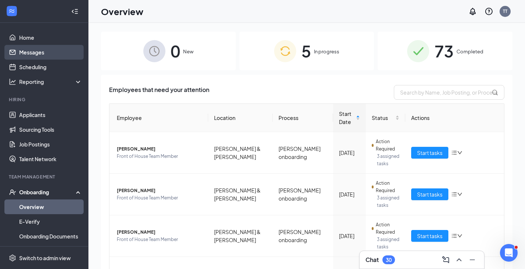
click at [48, 52] on link "Messages" at bounding box center [50, 52] width 63 height 15
